Goal: Navigation & Orientation: Find specific page/section

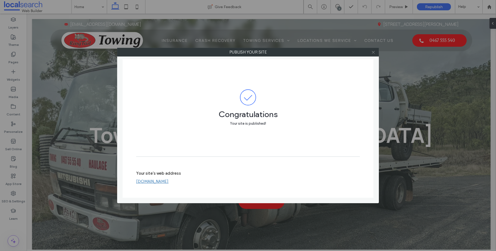
click at [373, 52] on icon at bounding box center [373, 52] width 4 height 4
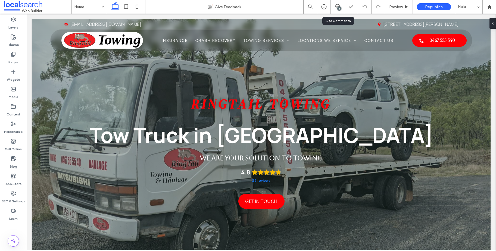
click at [339, 3] on div "6" at bounding box center [338, 7] width 14 height 14
click at [339, 5] on use at bounding box center [337, 6] width 4 height 4
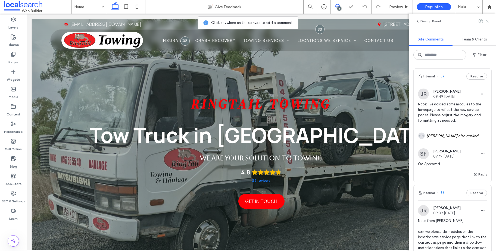
click at [486, 21] on icon at bounding box center [487, 21] width 4 height 4
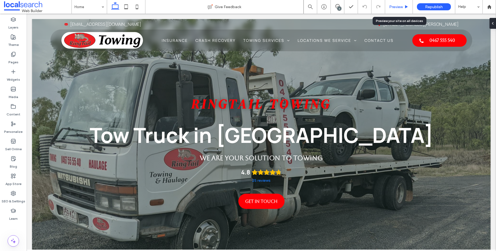
click at [403, 2] on div "Preview" at bounding box center [399, 7] width 28 height 14
click at [403, 3] on div "Preview" at bounding box center [399, 7] width 28 height 14
click at [400, 7] on span "Preview" at bounding box center [396, 7] width 14 height 5
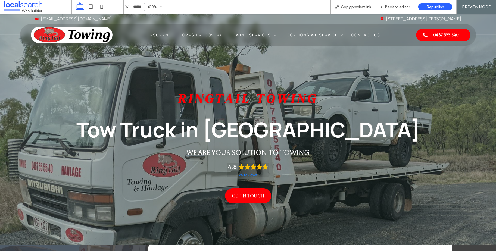
click at [366, 31] on div "Home Insurance Crash Recovery Towing Services Tilt Tray Hire Shipping Container…" at bounding box center [250, 35] width 439 height 16
click at [368, 33] on span "Contact Us" at bounding box center [365, 34] width 29 height 5
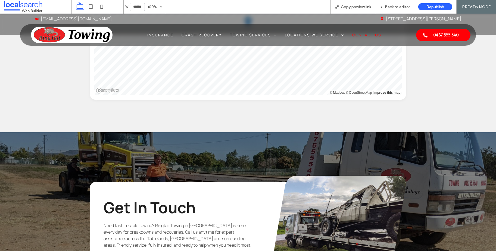
scroll to position [314, 0]
